Goal: Task Accomplishment & Management: Use online tool/utility

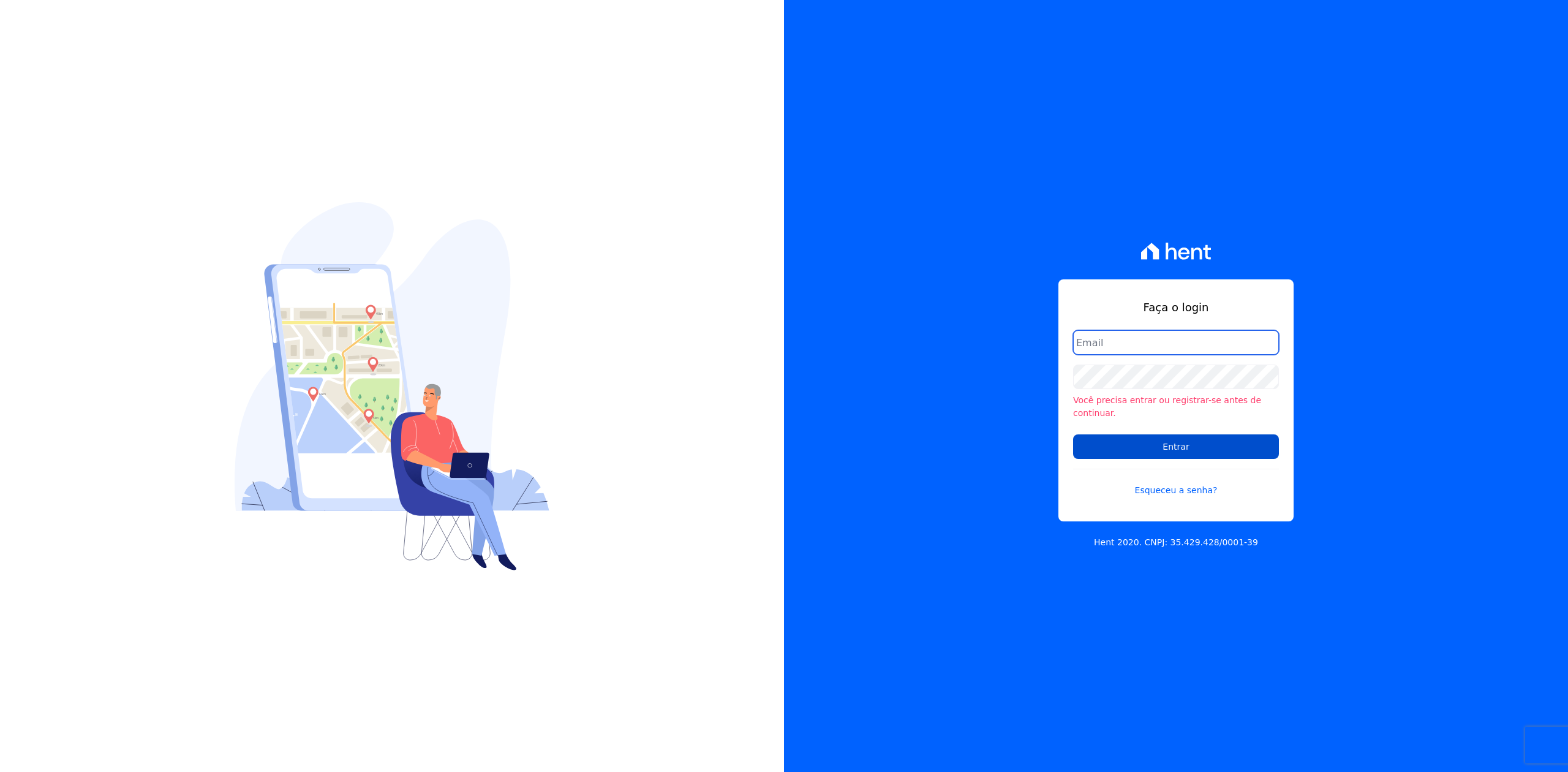
type input "[PERSON_NAME][EMAIL_ADDRESS][DOMAIN_NAME]"
click at [1156, 440] on input "Entrar" at bounding box center [1176, 447] width 206 height 24
click at [736, 237] on div at bounding box center [392, 386] width 784 height 772
click at [785, 383] on div "Faça o login joao@apiceincorporadora.com.br Você precisa entrar ou registrar-se…" at bounding box center [1176, 386] width 784 height 772
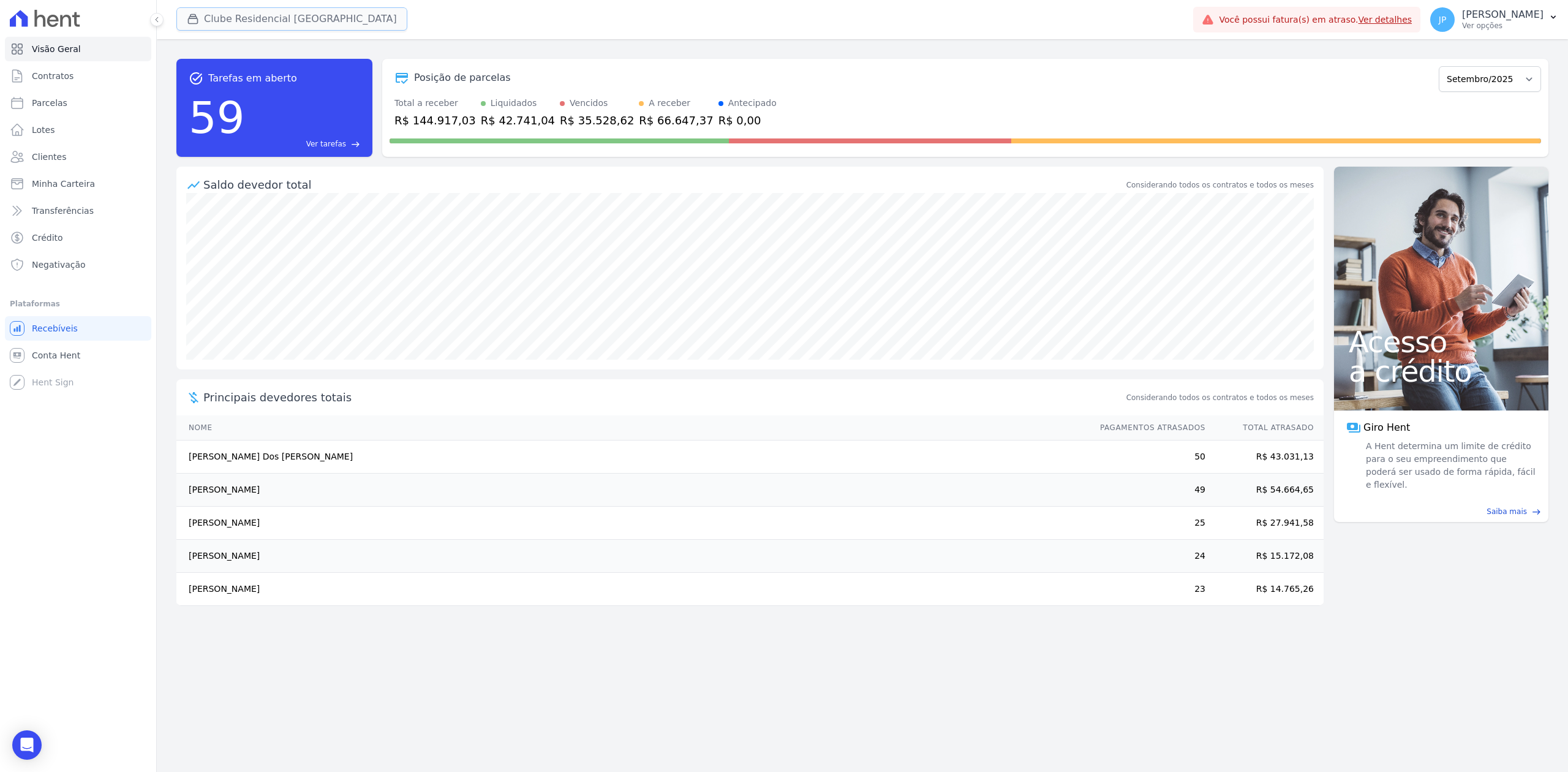
click at [195, 18] on icon "button" at bounding box center [193, 19] width 12 height 12
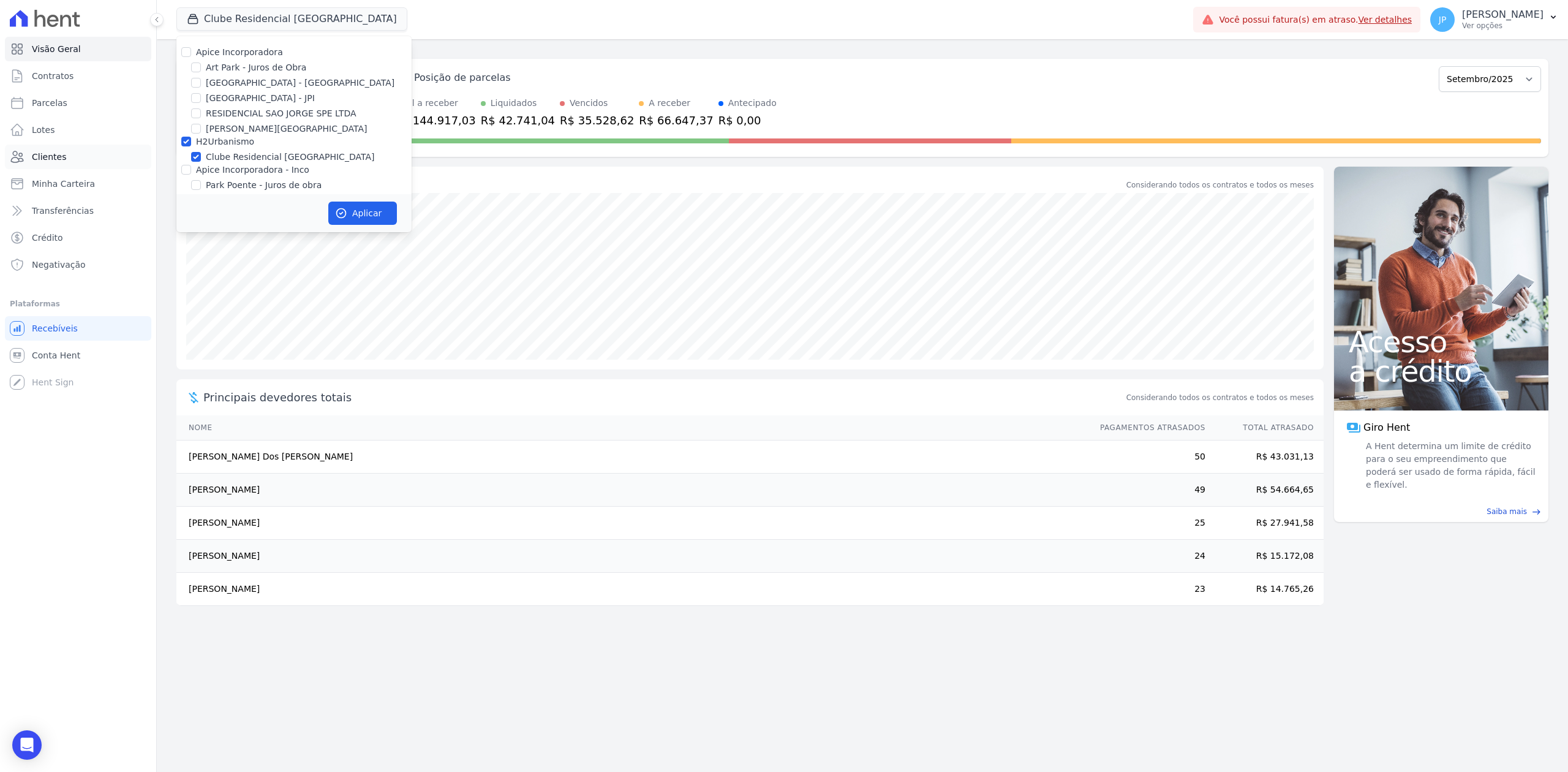
click at [68, 148] on link "Clientes" at bounding box center [78, 157] width 147 height 24
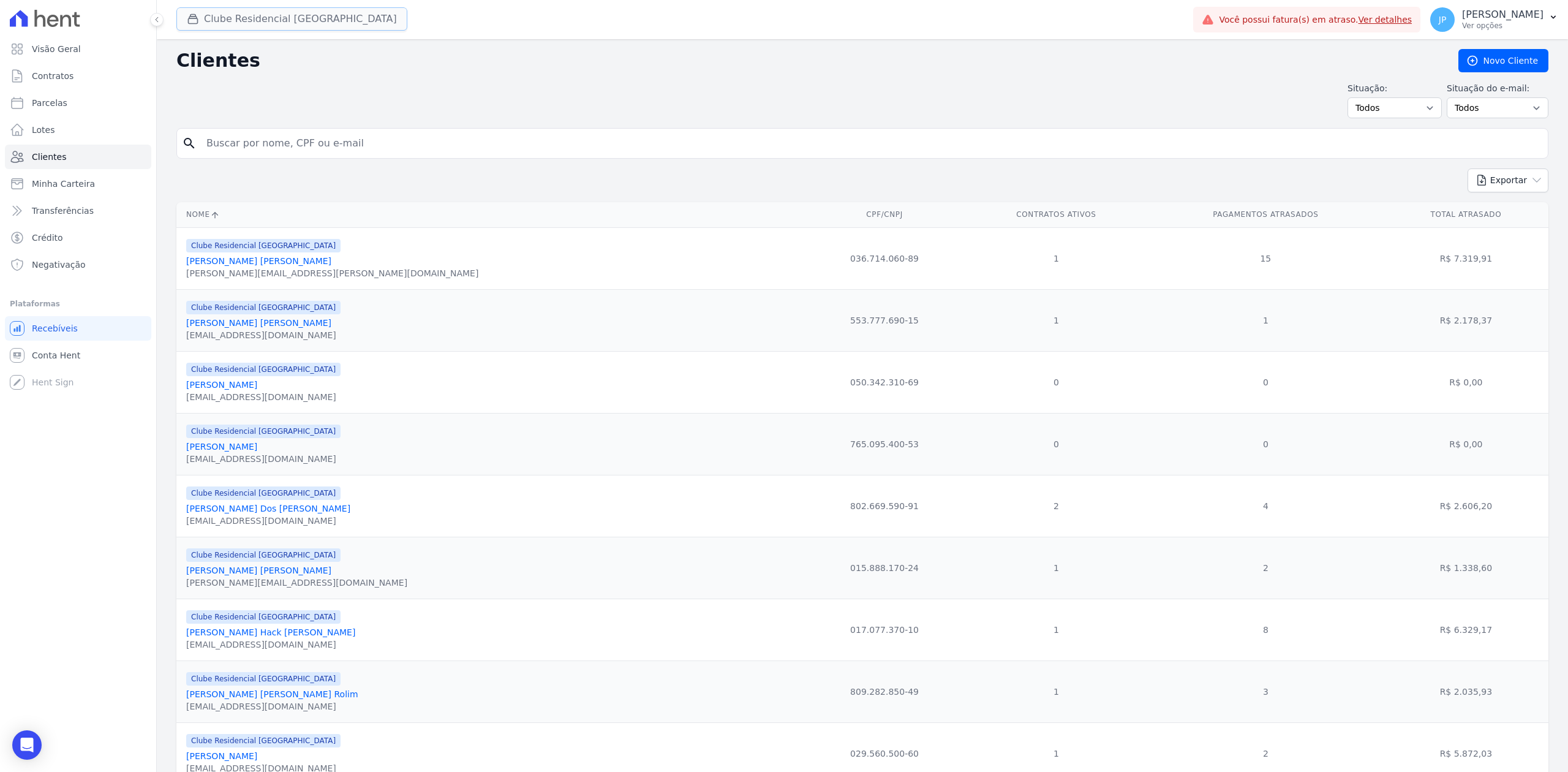
click at [191, 15] on icon "button" at bounding box center [194, 20] width 9 height 9
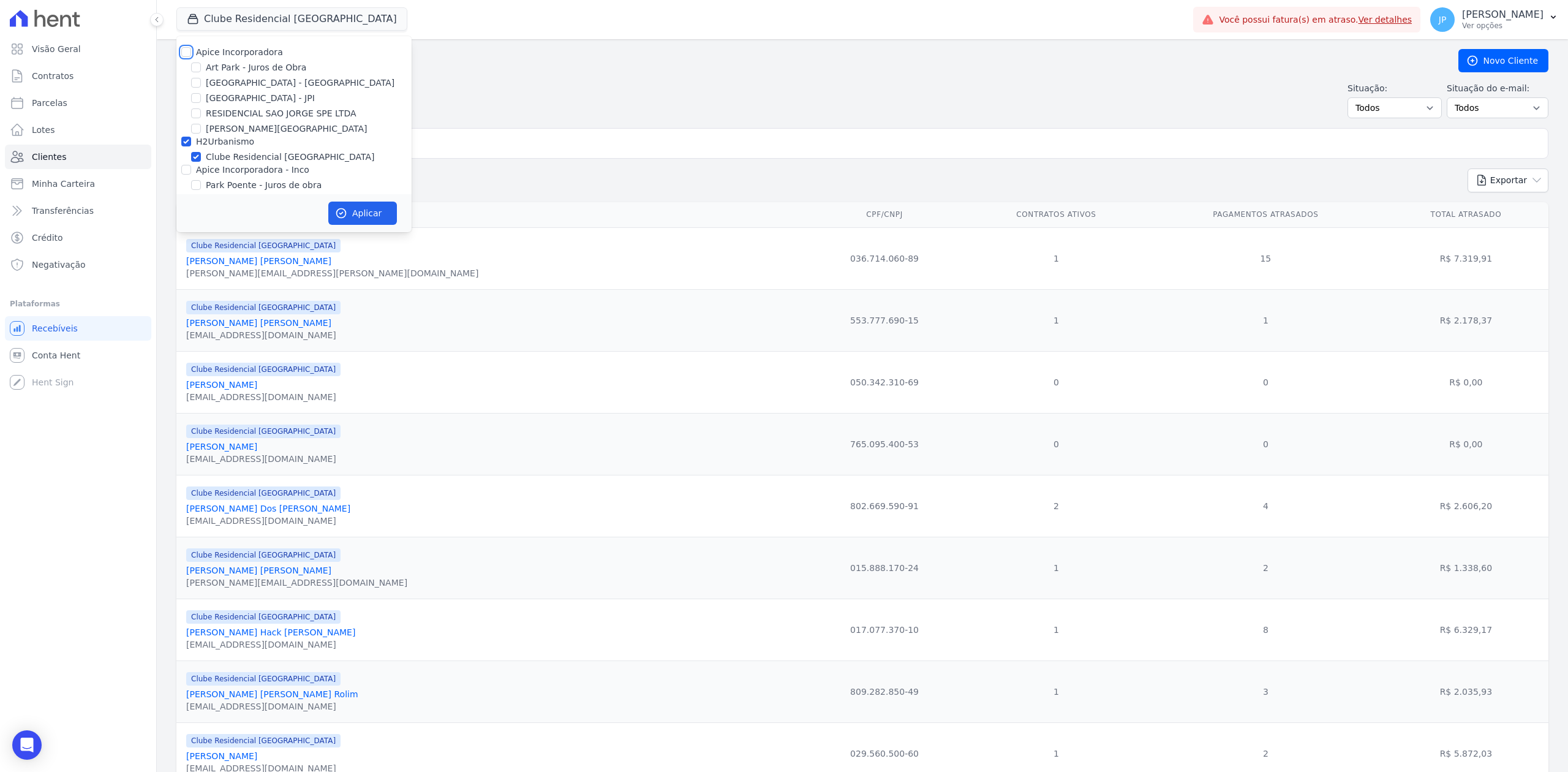
click at [189, 49] on input "Apice Incorporadora" at bounding box center [186, 52] width 9 height 9
checkbox input "true"
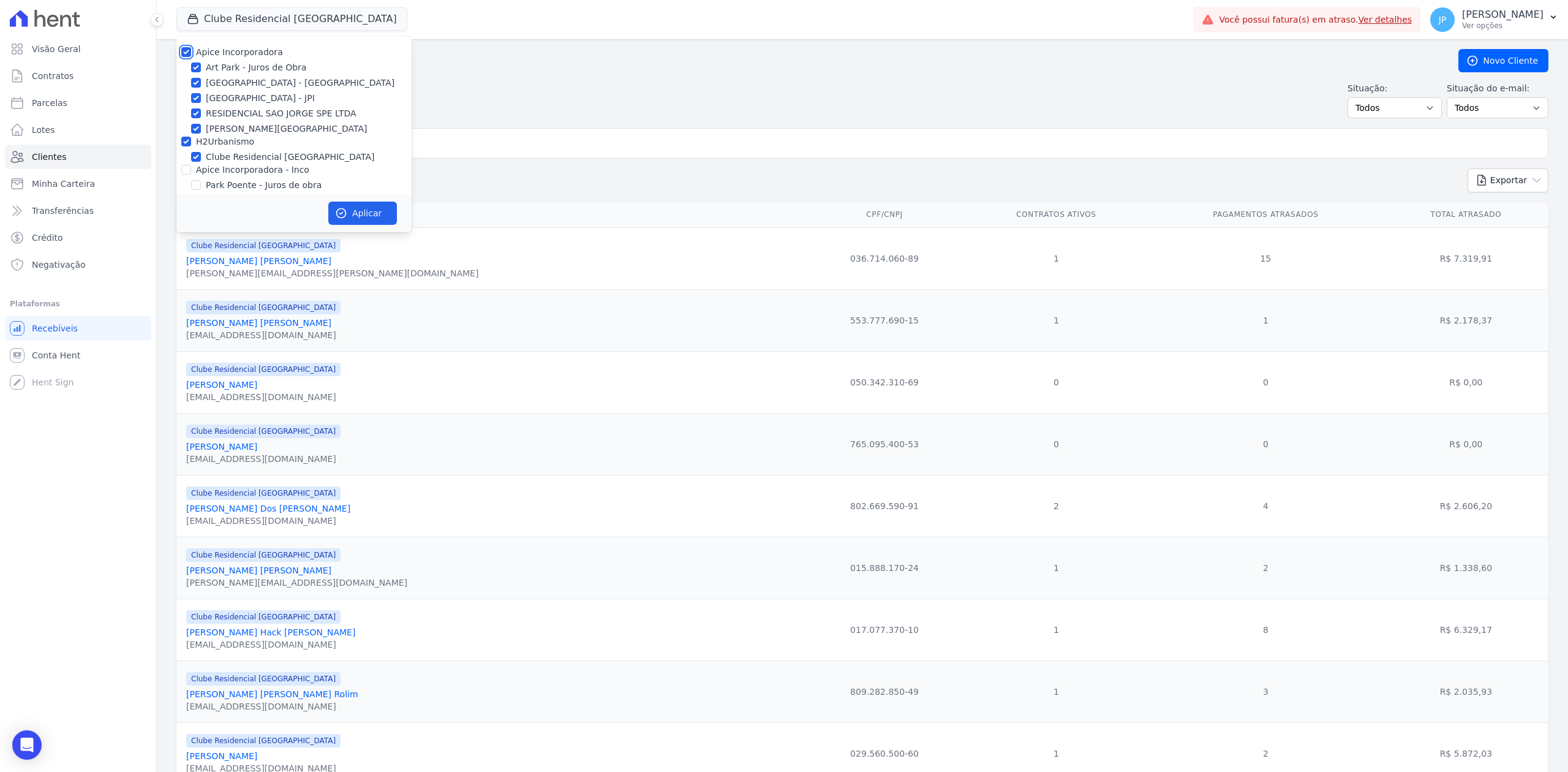
checkbox input "true"
click at [185, 170] on input "Apice Incorporadora - Inco" at bounding box center [186, 169] width 9 height 9
checkbox input "true"
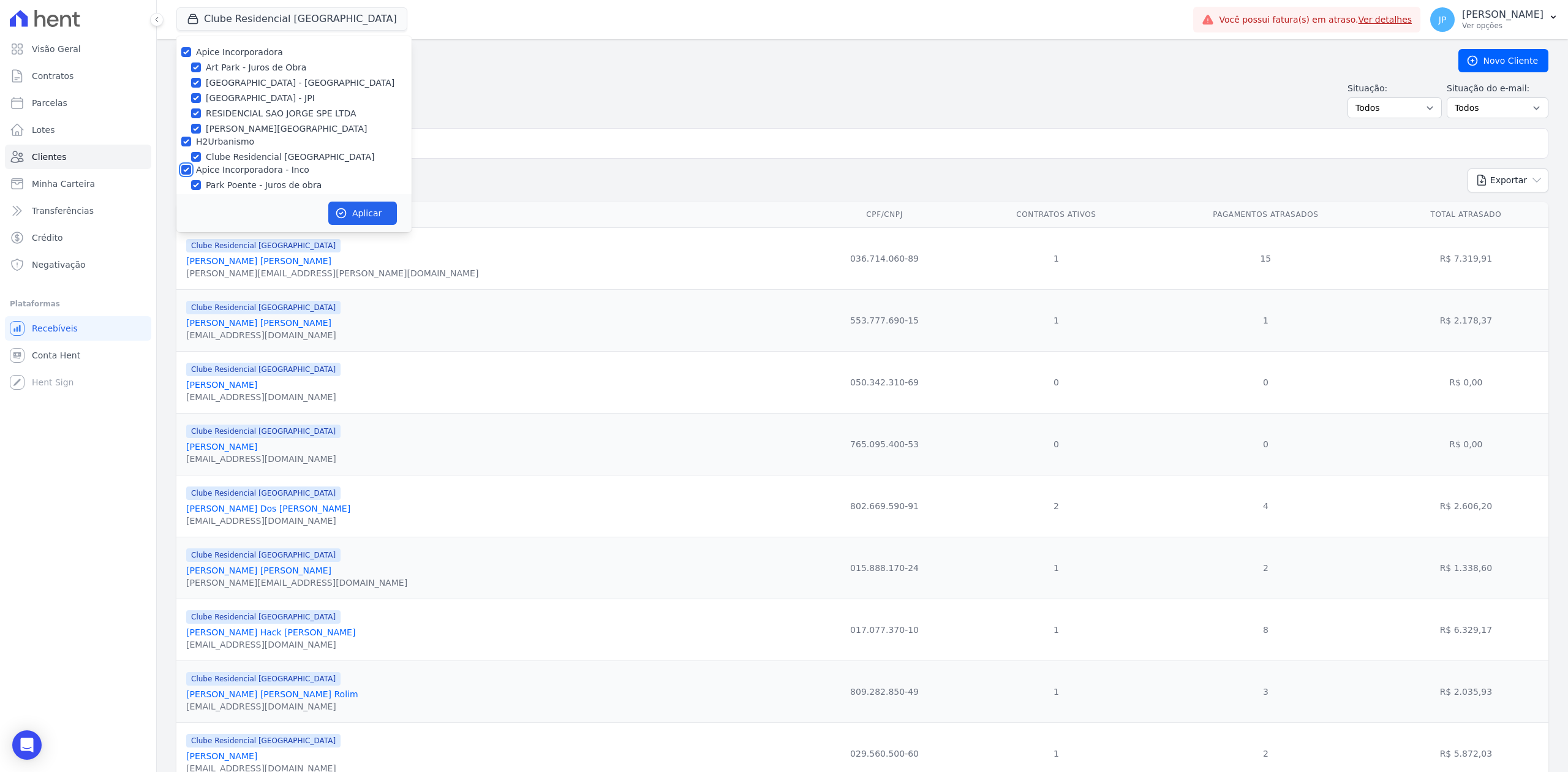
checkbox input "true"
click at [381, 215] on button "Aplicar" at bounding box center [362, 213] width 69 height 24
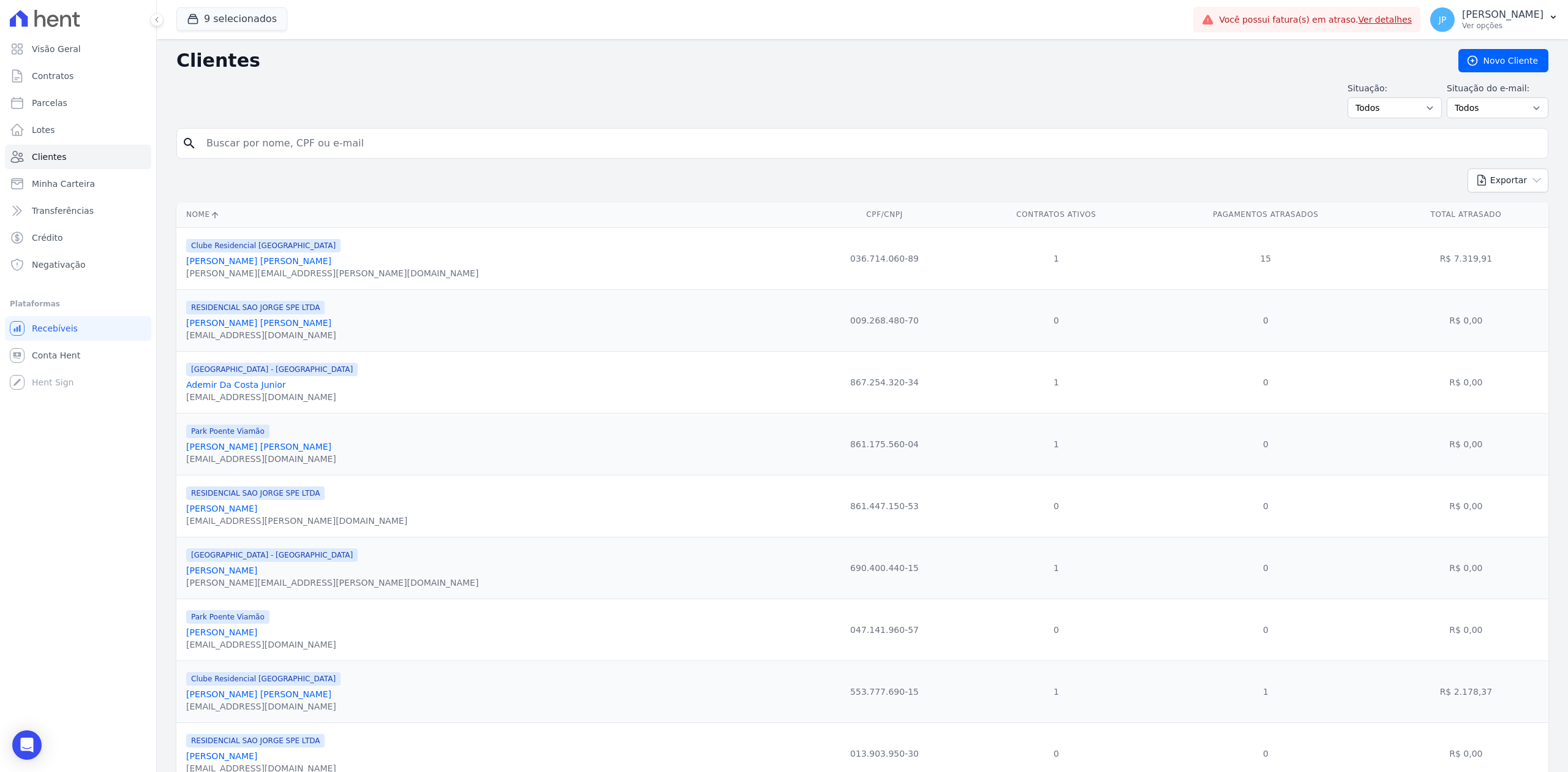
click at [354, 147] on input "search" at bounding box center [871, 143] width 1344 height 24
paste input "[PERSON_NAME]"
type input "[PERSON_NAME]"
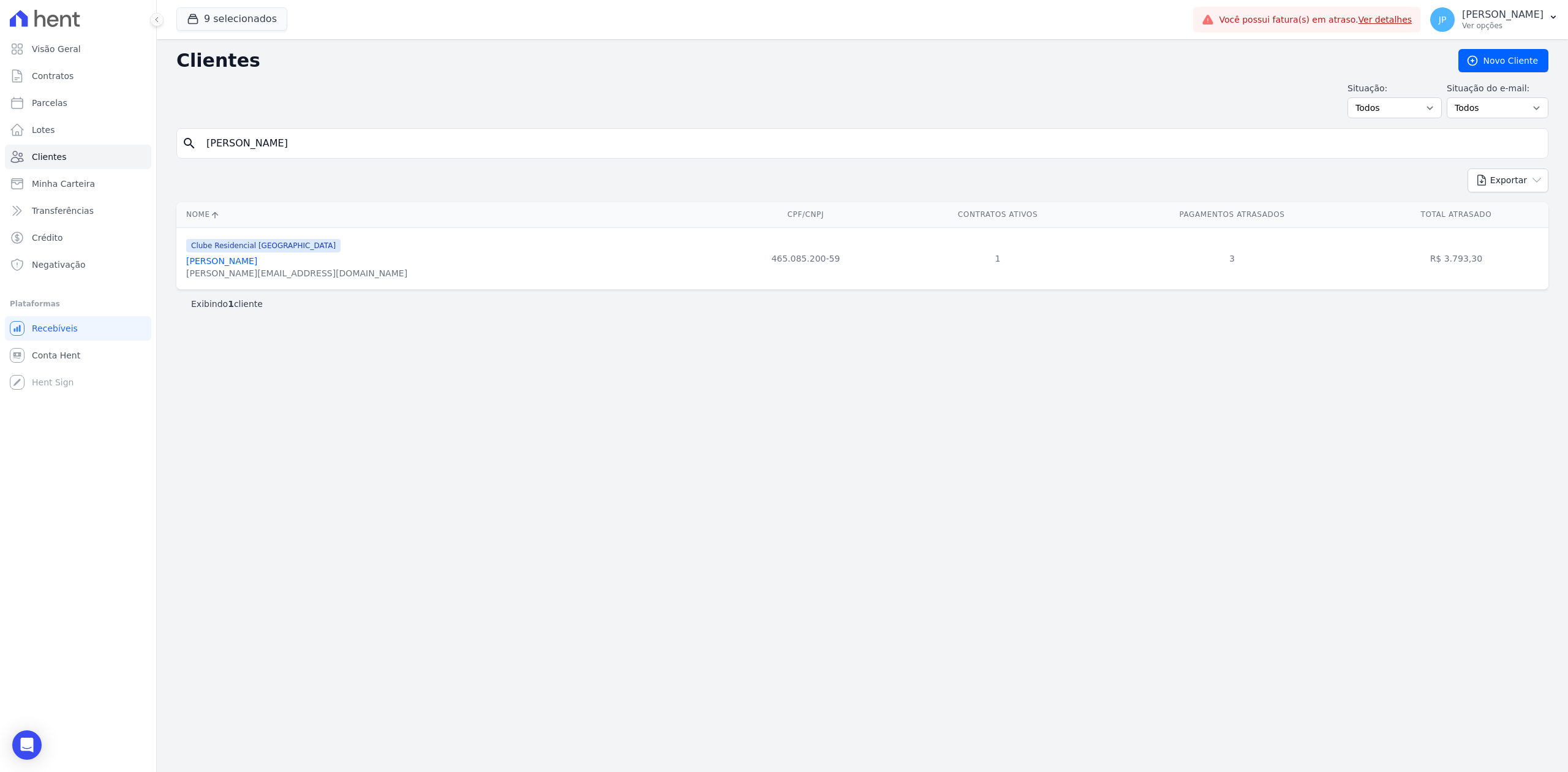
click at [258, 262] on link "[PERSON_NAME]" at bounding box center [222, 260] width 71 height 9
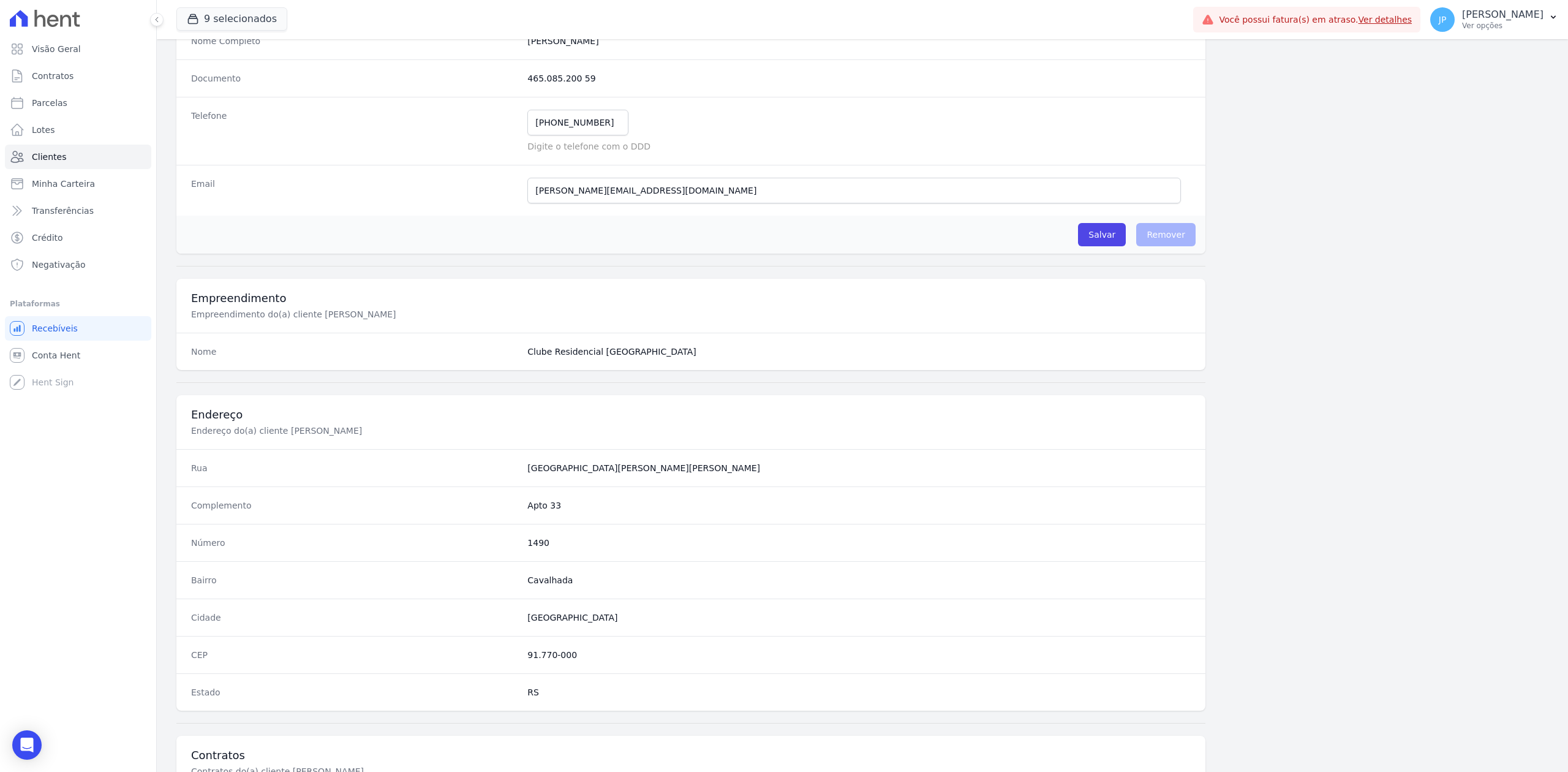
scroll to position [381, 0]
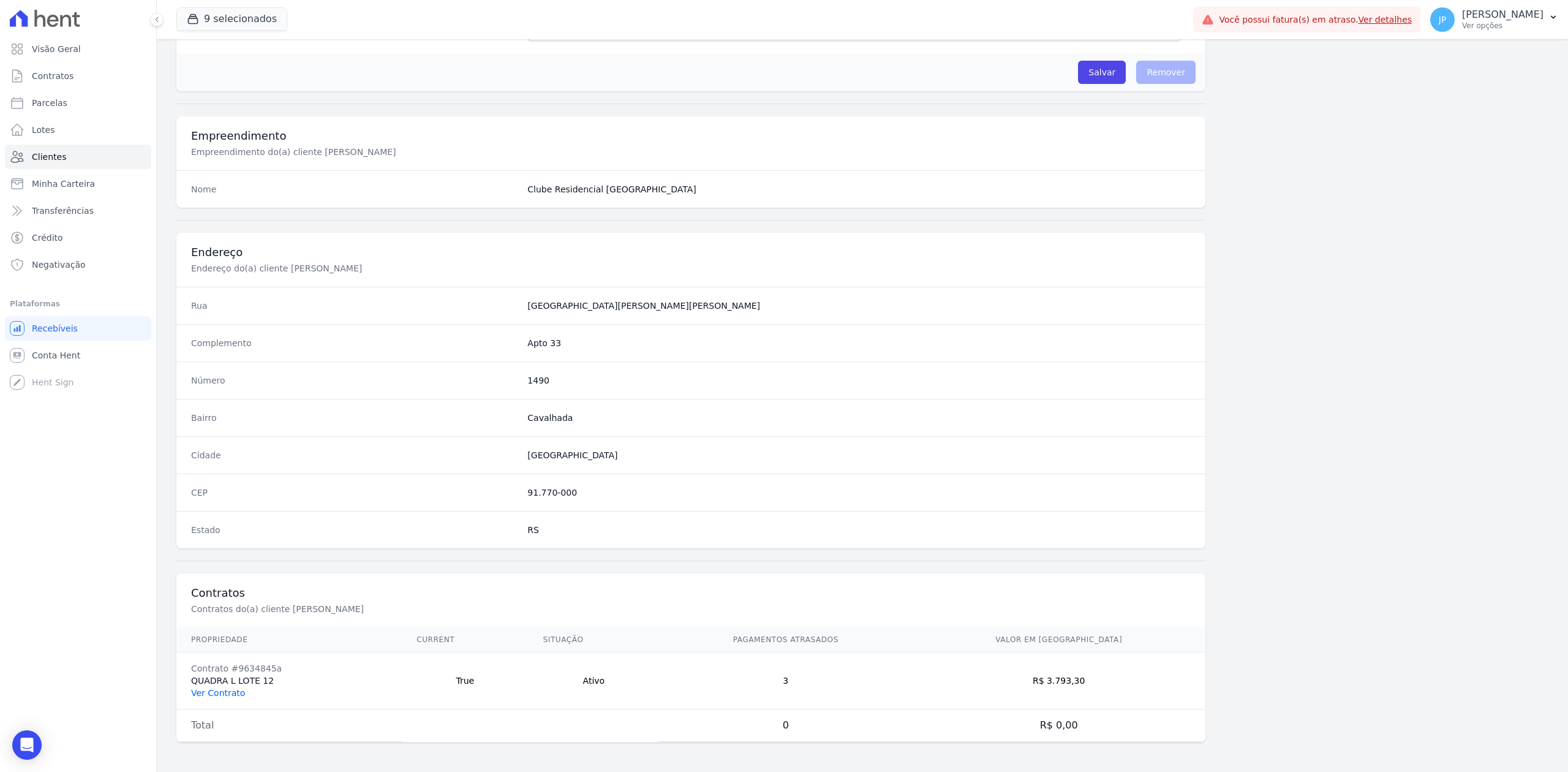
click at [224, 694] on link "Ver Contrato" at bounding box center [217, 693] width 54 height 9
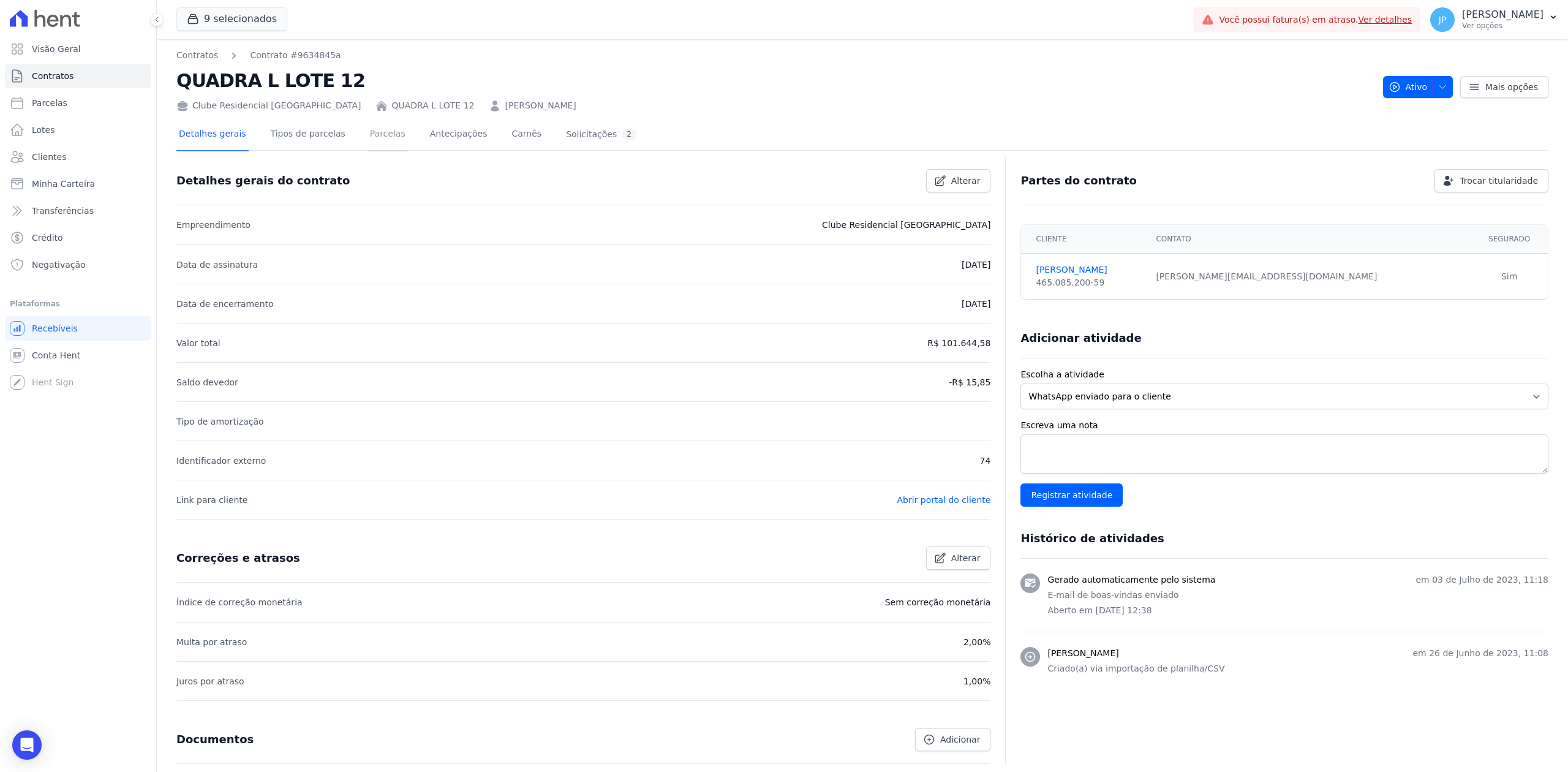
click at [368, 133] on link "Parcelas" at bounding box center [387, 134] width 40 height 33
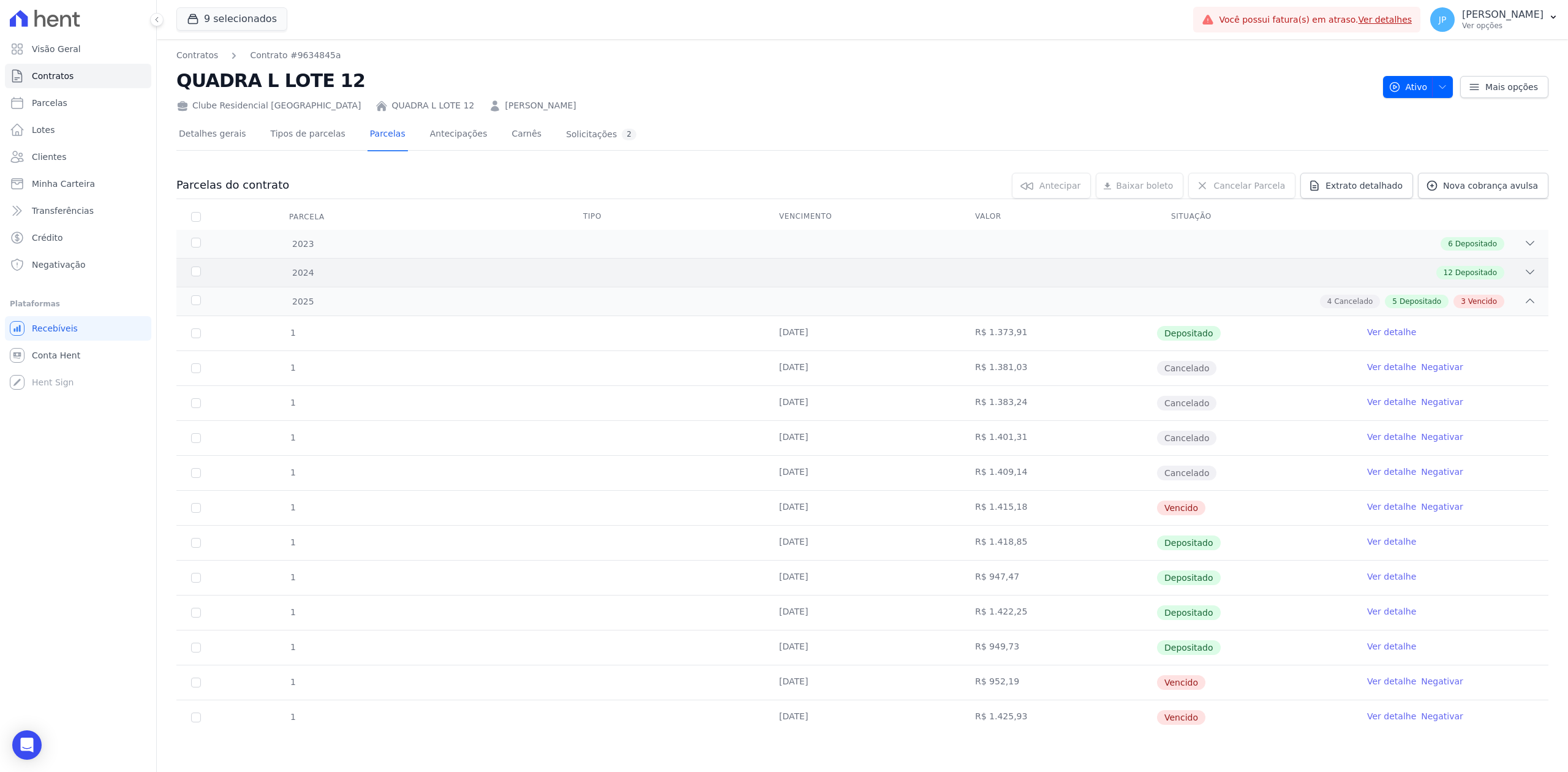
click at [1524, 275] on icon at bounding box center [1529, 272] width 12 height 12
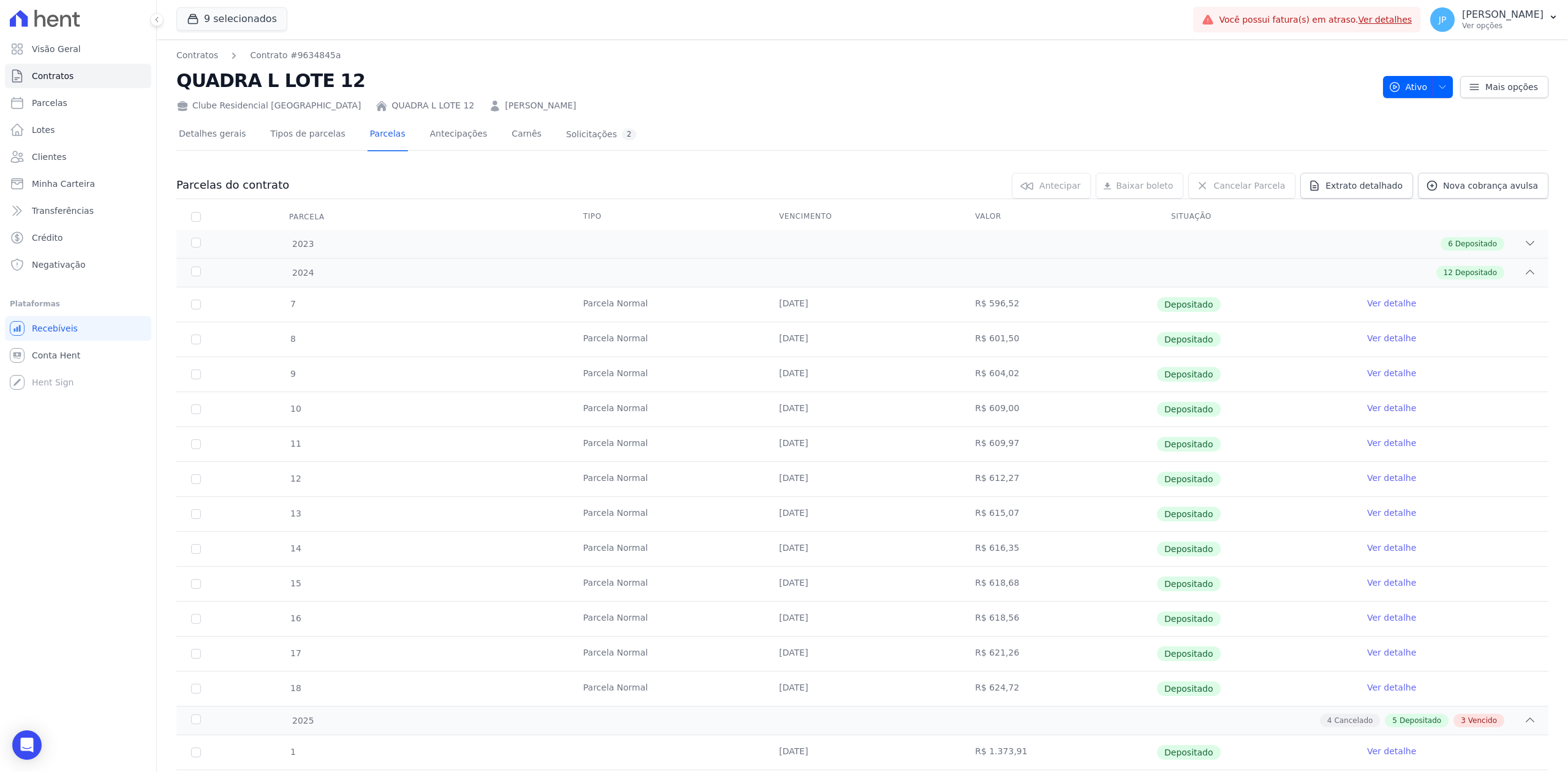
drag, startPoint x: 1515, startPoint y: 245, endPoint x: 1497, endPoint y: 277, distance: 36.7
click at [1524, 245] on icon at bounding box center [1529, 243] width 12 height 12
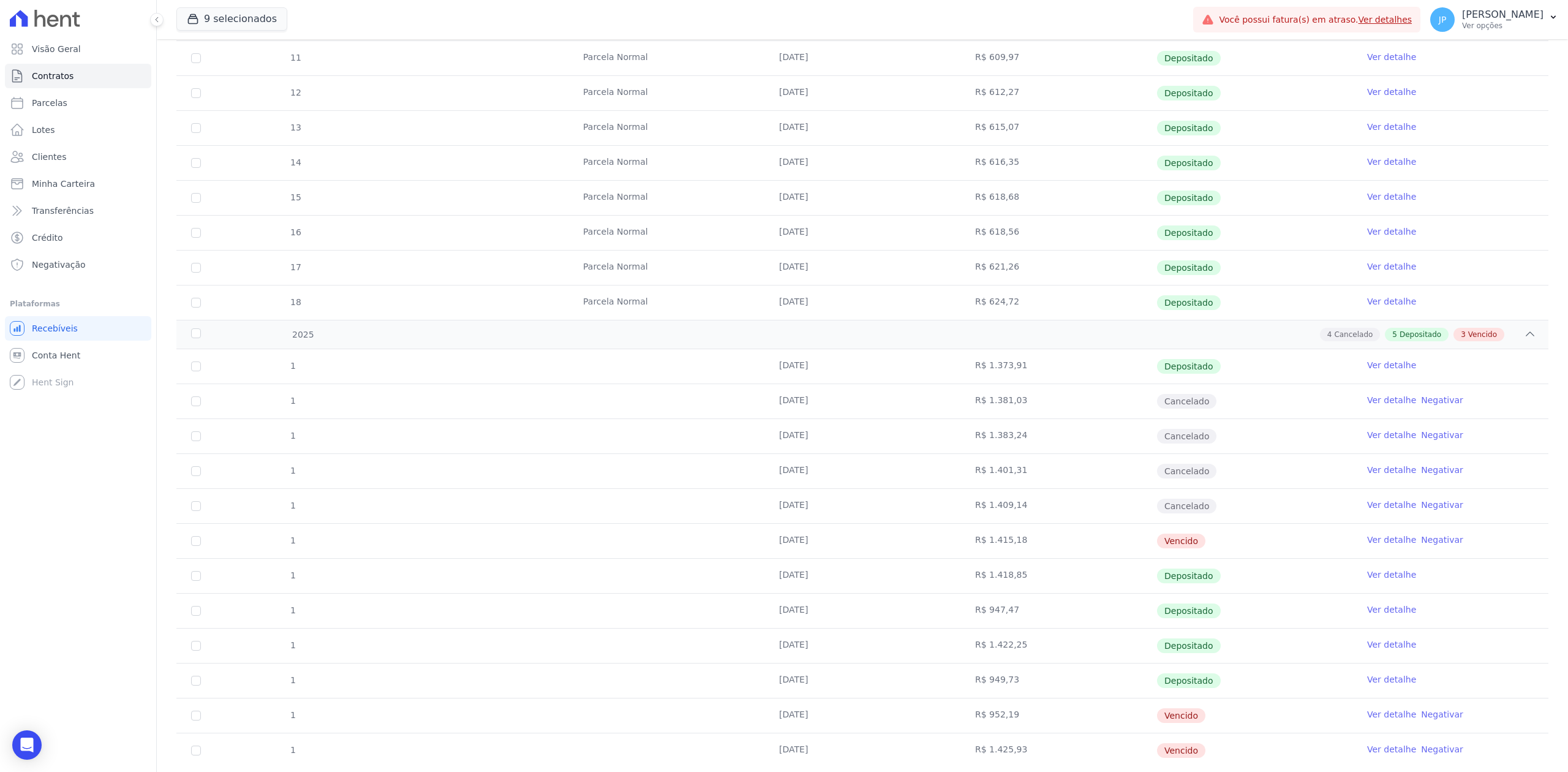
scroll to position [635, 0]
